Goal: Information Seeking & Learning: Learn about a topic

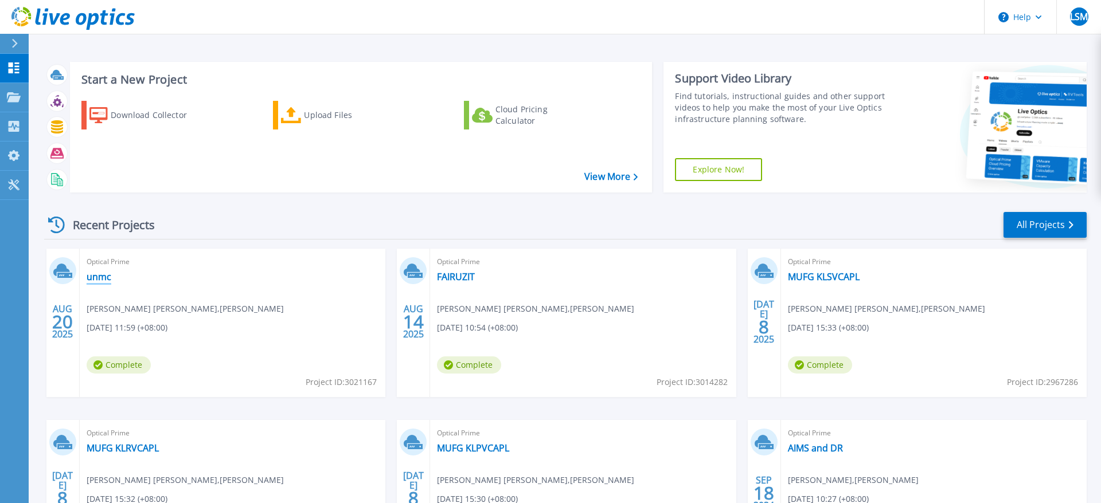
click at [103, 277] on link "unmc" at bounding box center [99, 276] width 25 height 11
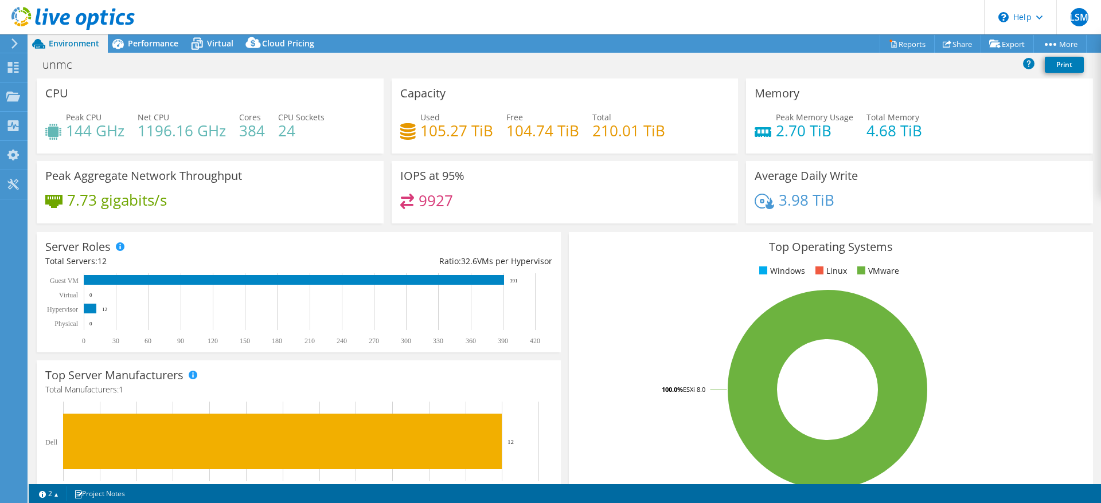
select select "USD"
click at [142, 44] on span "Performance" at bounding box center [153, 43] width 50 height 11
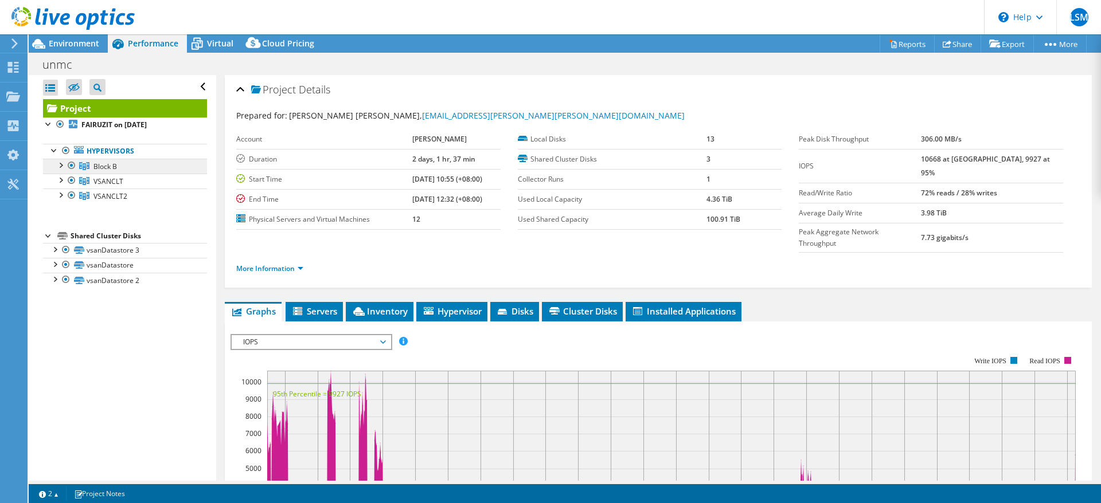
click at [119, 165] on link "Block B" at bounding box center [125, 166] width 164 height 15
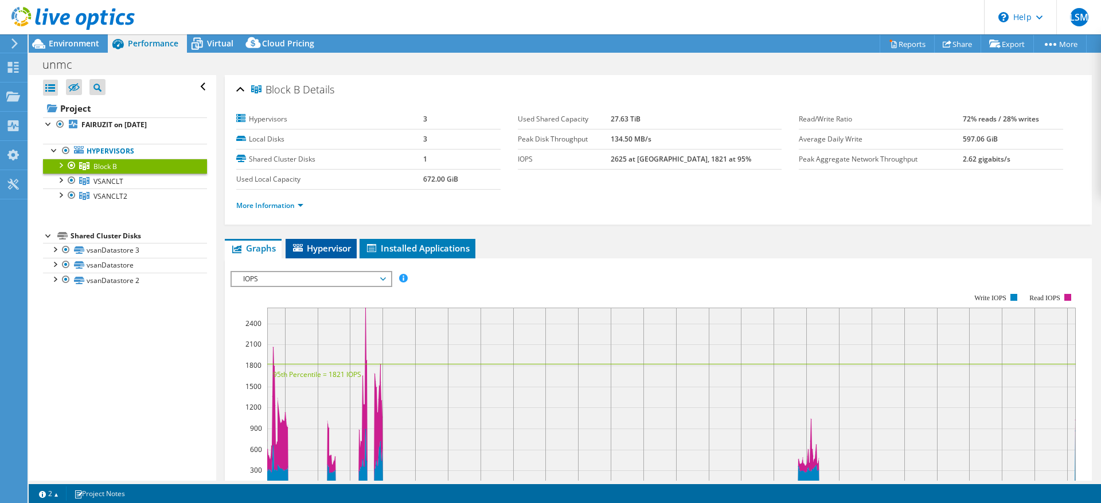
click at [339, 244] on span "Hypervisor" at bounding box center [321, 247] width 60 height 11
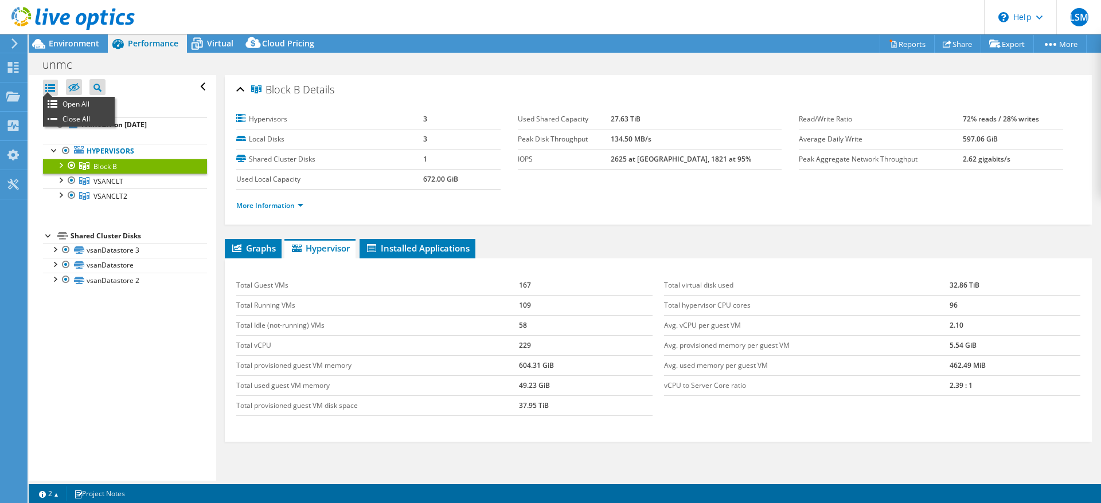
click at [50, 87] on div at bounding box center [50, 88] width 15 height 16
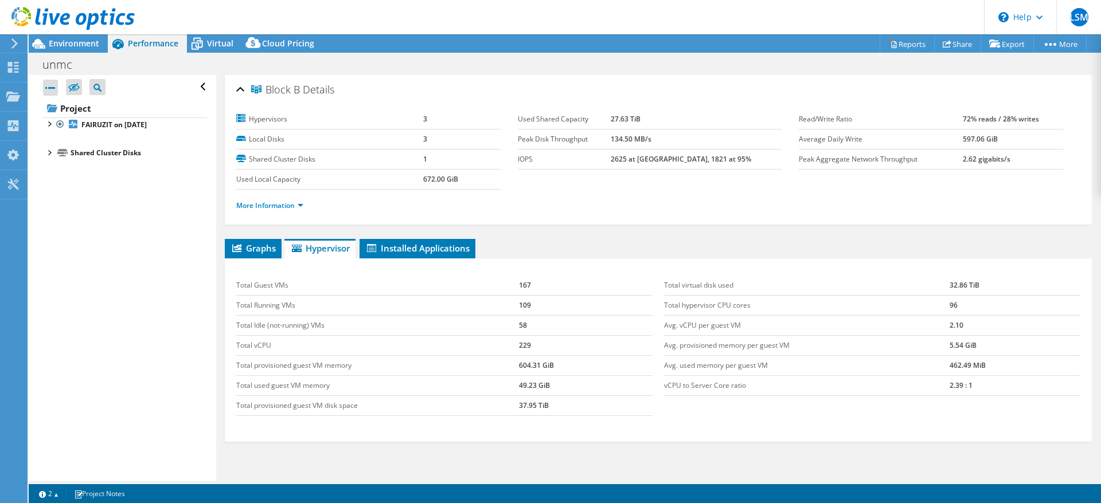
click at [50, 87] on div at bounding box center [50, 88] width 15 height 16
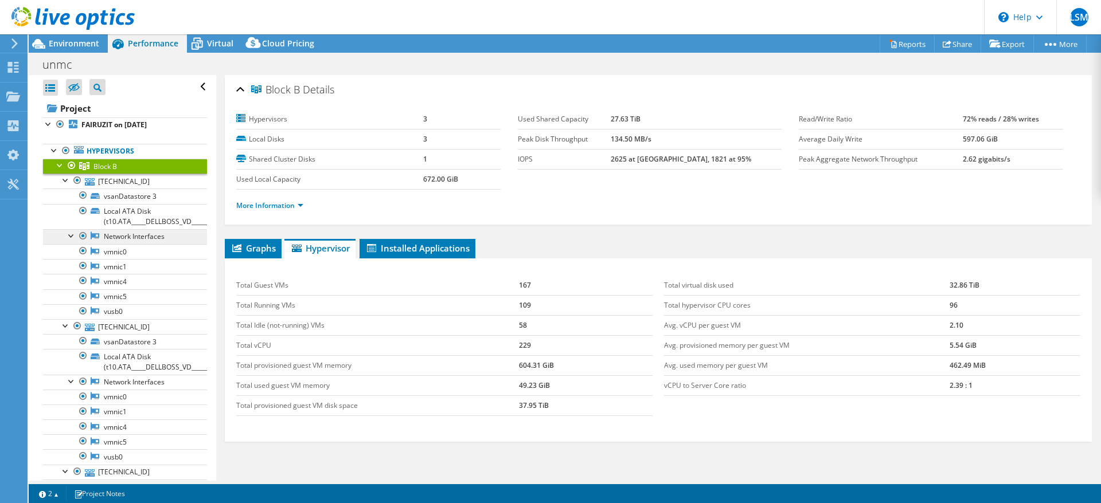
click at [160, 238] on link "Network Interfaces" at bounding box center [125, 236] width 164 height 15
click at [104, 251] on link "vmnic0" at bounding box center [125, 251] width 164 height 15
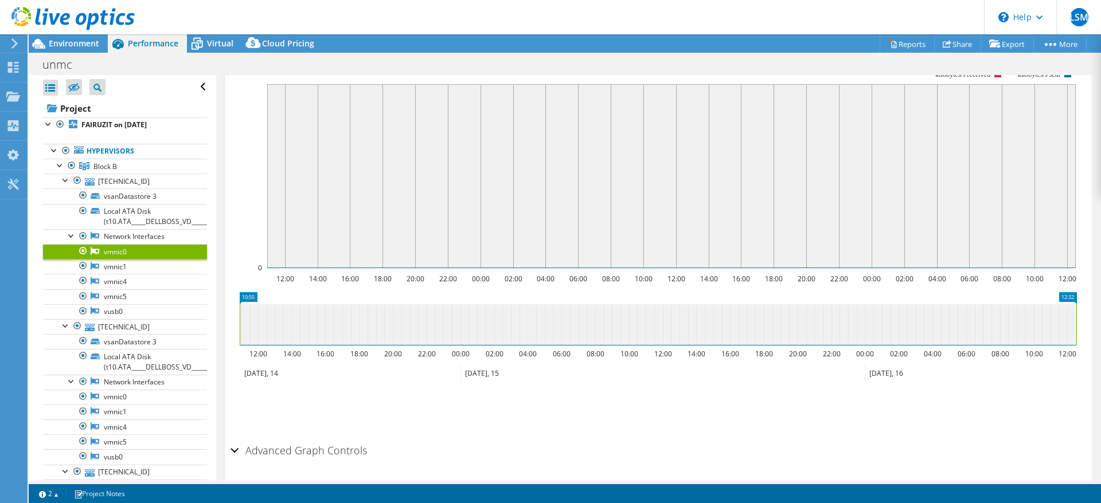
scroll to position [219, 0]
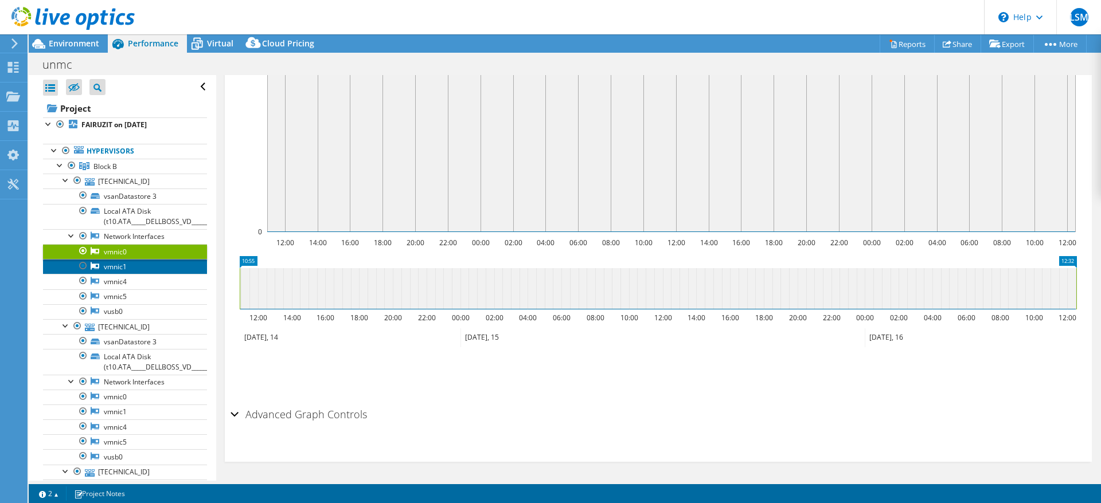
click at [130, 266] on link "vmnic1" at bounding box center [125, 266] width 164 height 15
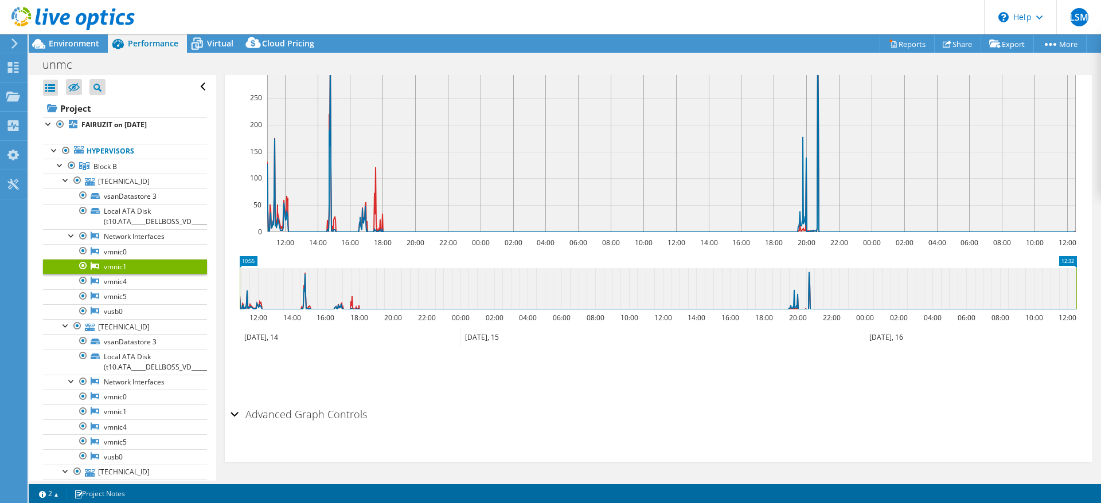
scroll to position [0, 0]
